Goal: Check status

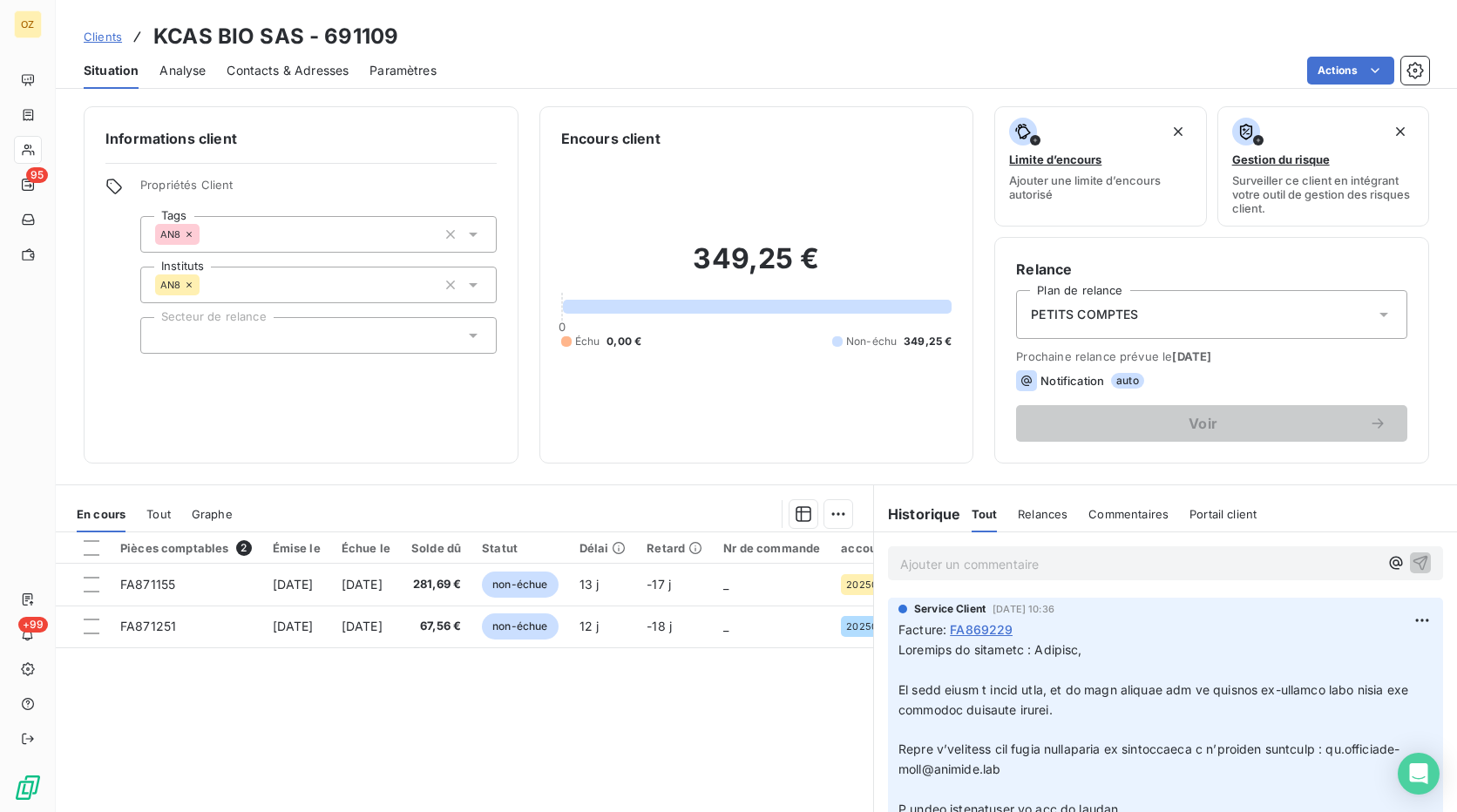
scroll to position [108, 0]
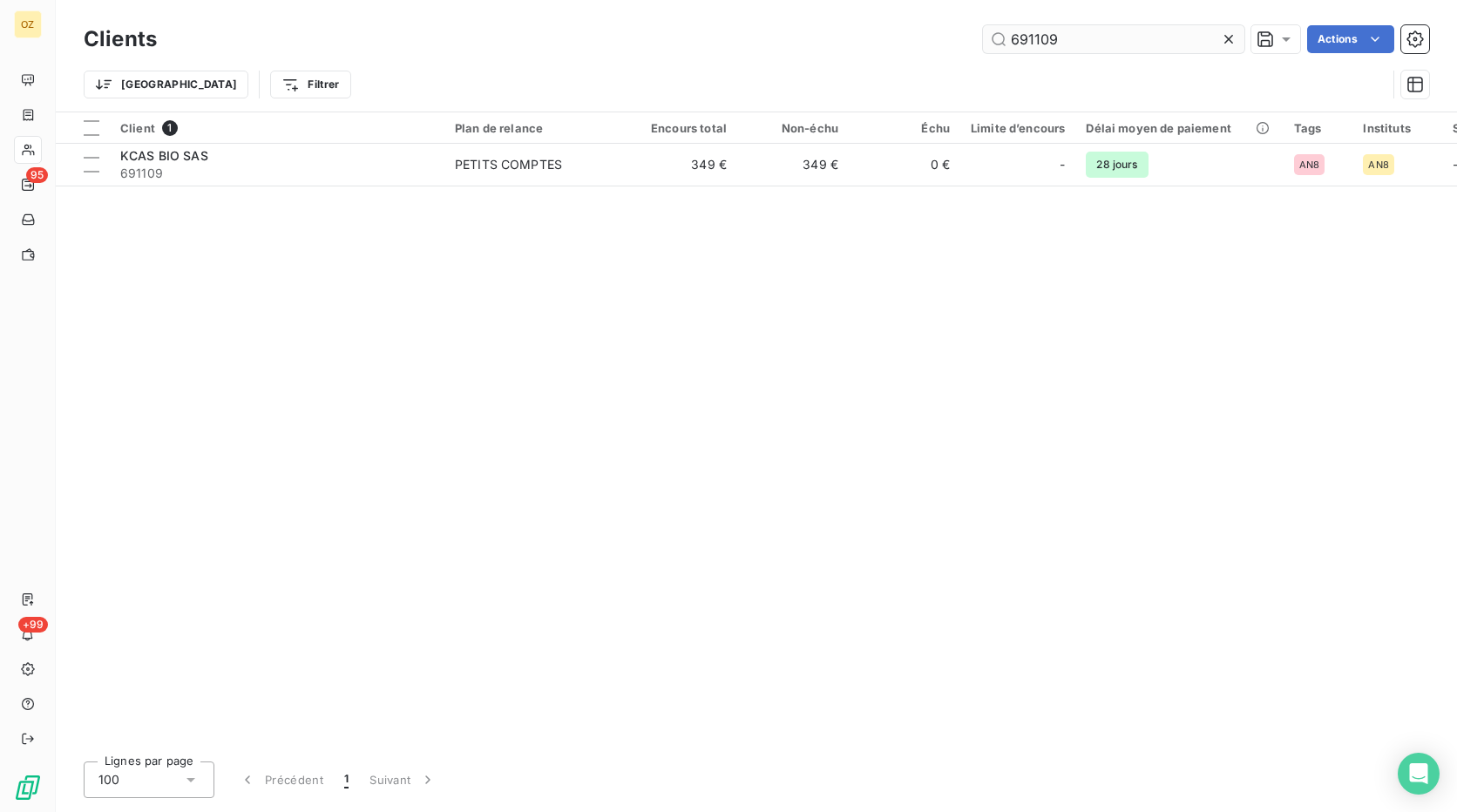
drag, startPoint x: 1064, startPoint y: 37, endPoint x: 1008, endPoint y: 37, distance: 56.0
click at [1008, 37] on input "691109" at bounding box center [1113, 38] width 261 height 28
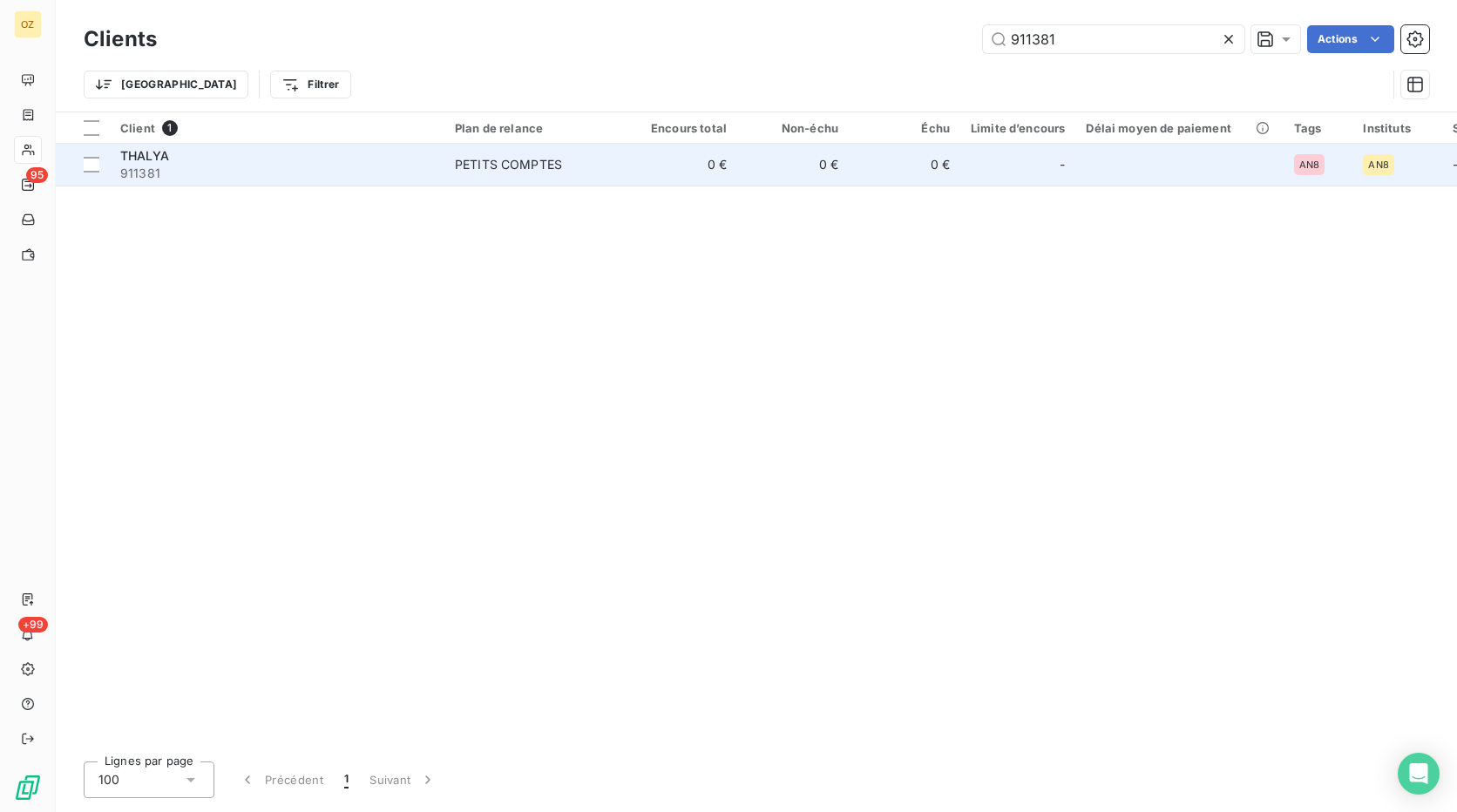
type input "911381"
click at [359, 157] on div "THALYA" at bounding box center [277, 156] width 313 height 17
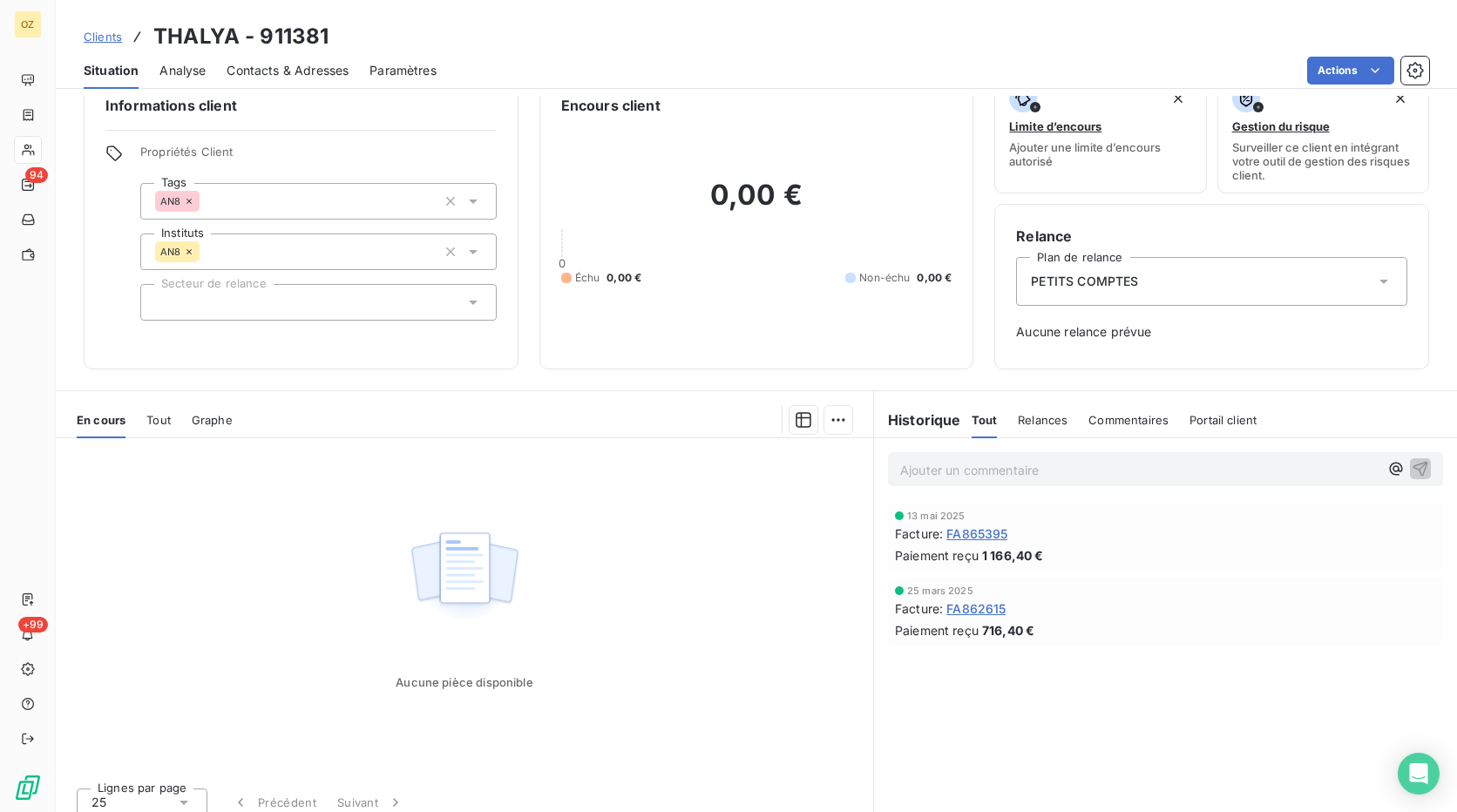
scroll to position [47, 0]
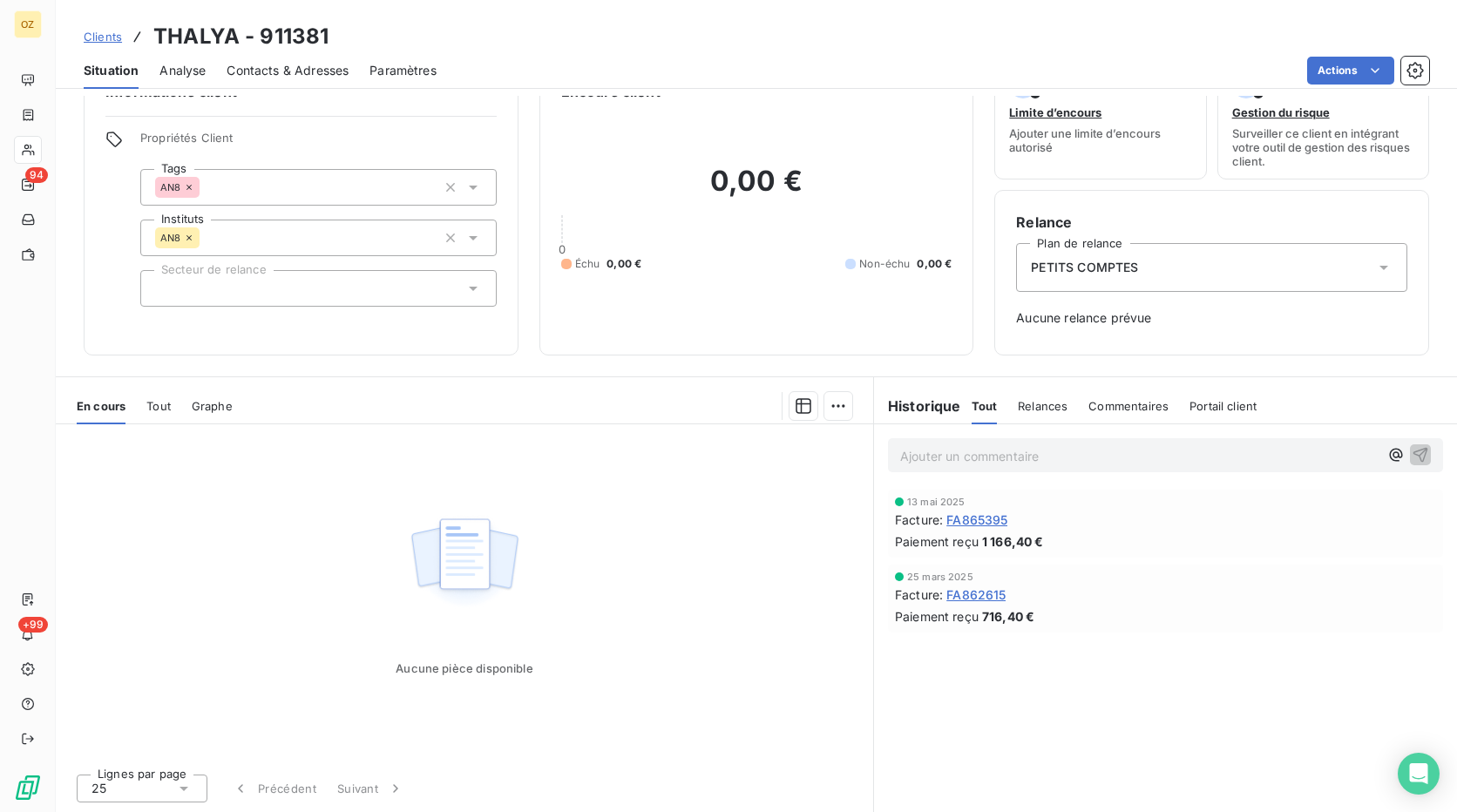
click at [180, 65] on span "Analyse" at bounding box center [183, 70] width 46 height 17
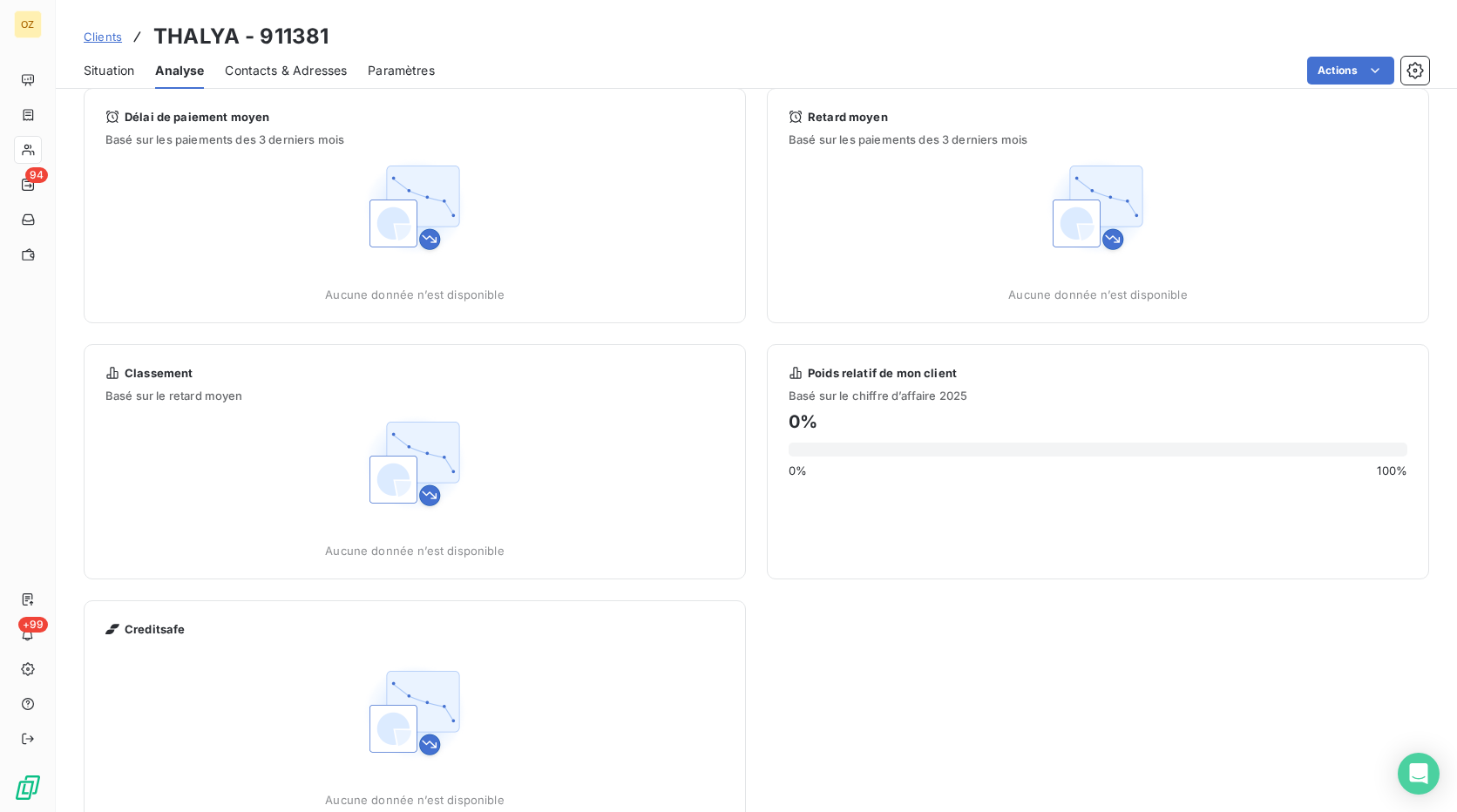
scroll to position [0, 0]
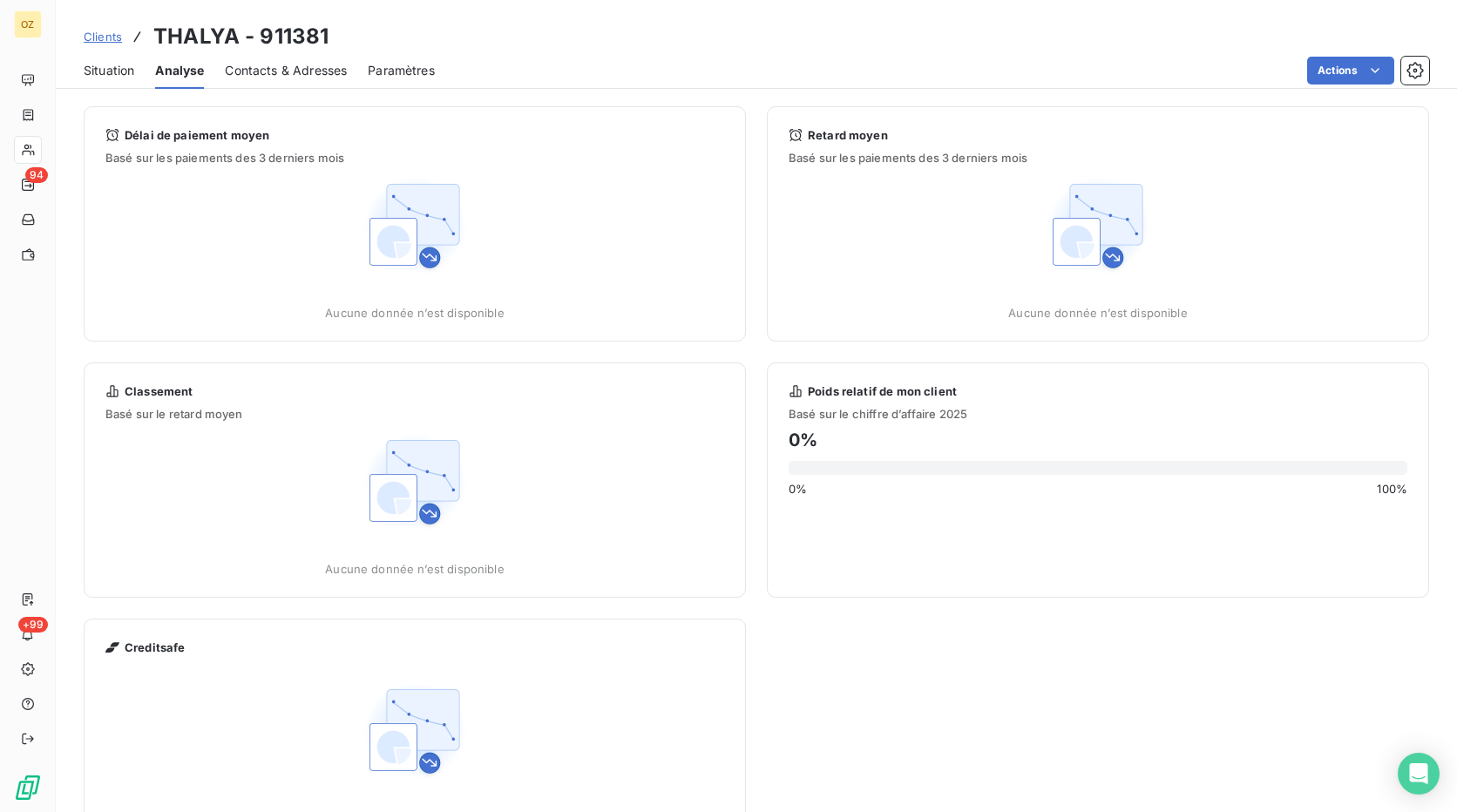
click at [109, 73] on span "Situation" at bounding box center [109, 70] width 51 height 17
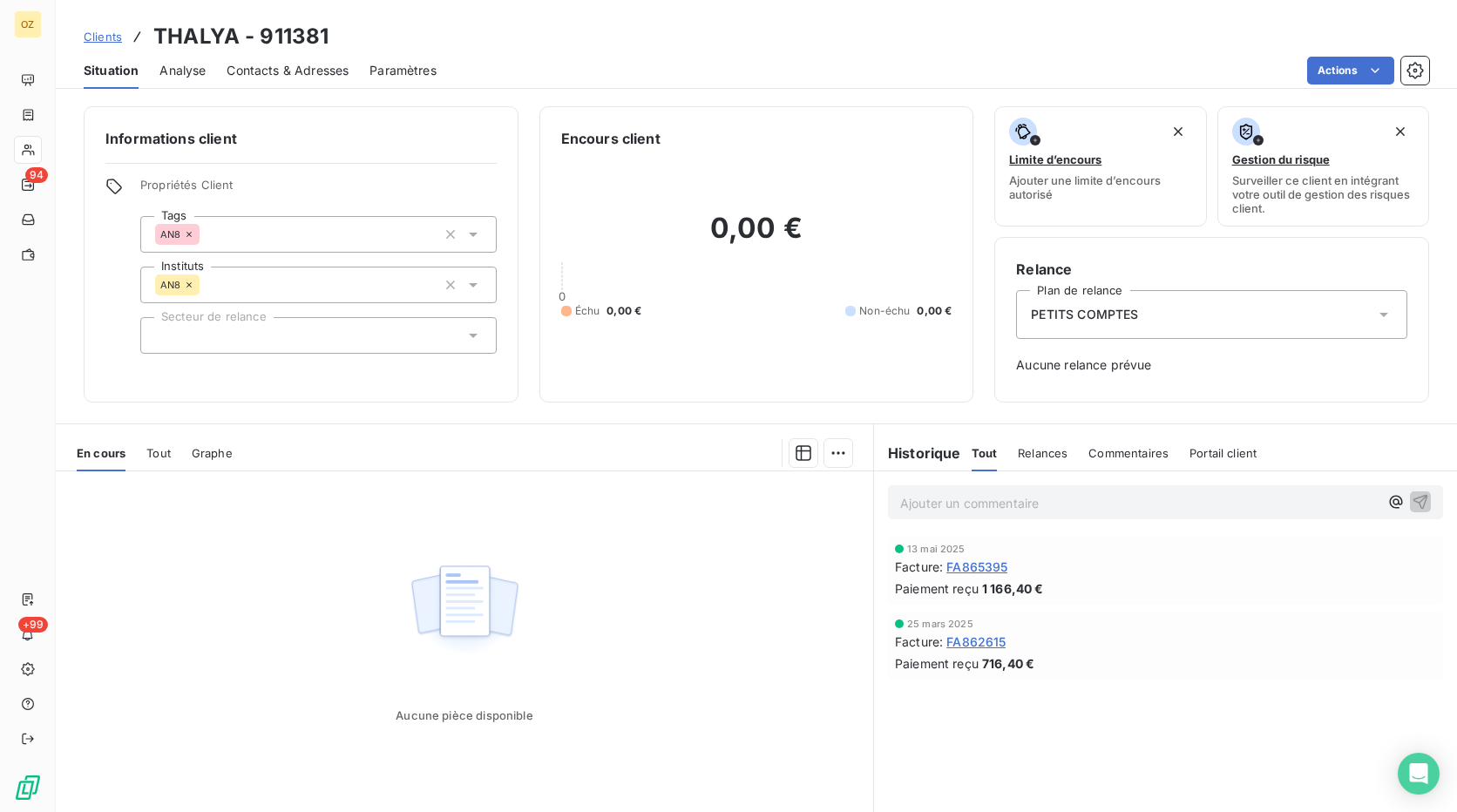
click at [191, 75] on span "Analyse" at bounding box center [183, 70] width 46 height 17
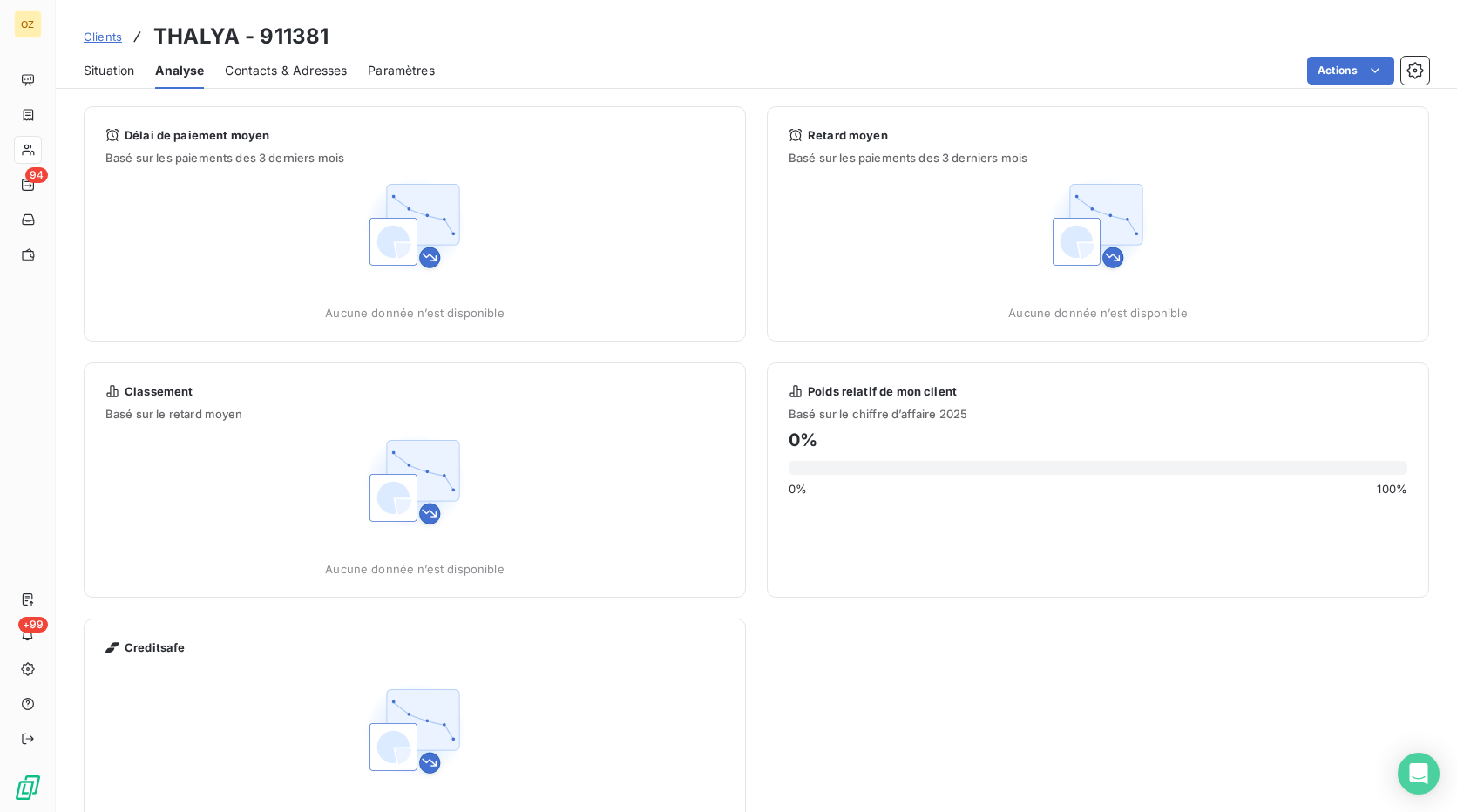
click at [97, 65] on span "Situation" at bounding box center [109, 70] width 51 height 17
